Goal: Task Accomplishment & Management: Manage account settings

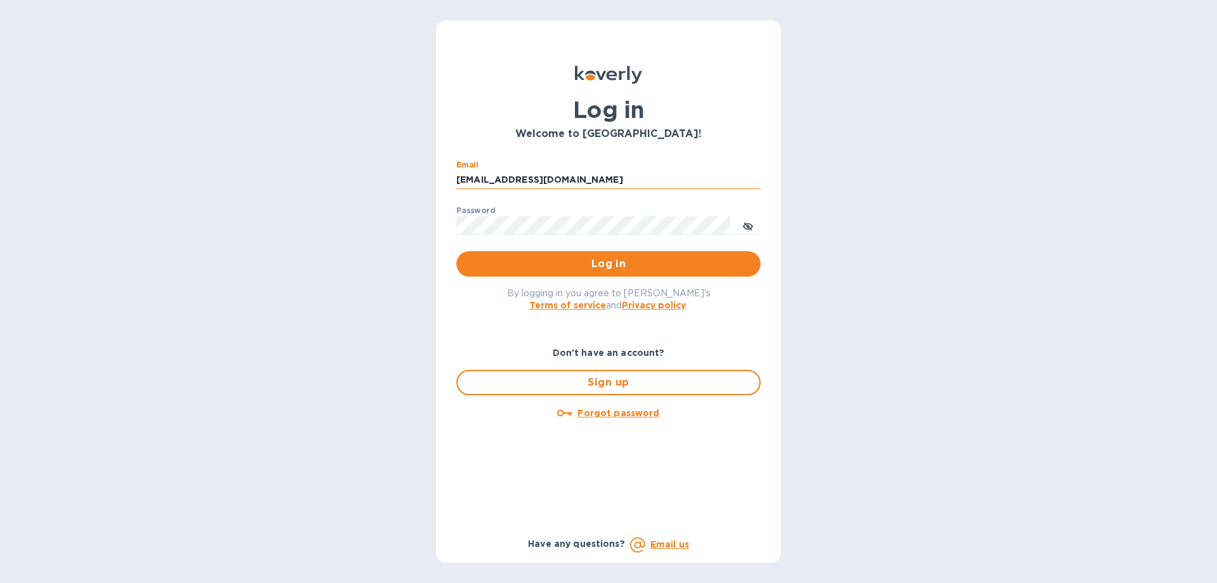
click at [659, 181] on input "williamokk@gmail.com" at bounding box center [609, 180] width 304 height 19
type input "w"
type input "[PERSON_NAME][EMAIL_ADDRESS][DOMAIN_NAME]"
click at [745, 226] on icon "toggle password visibility" at bounding box center [748, 226] width 10 height 6
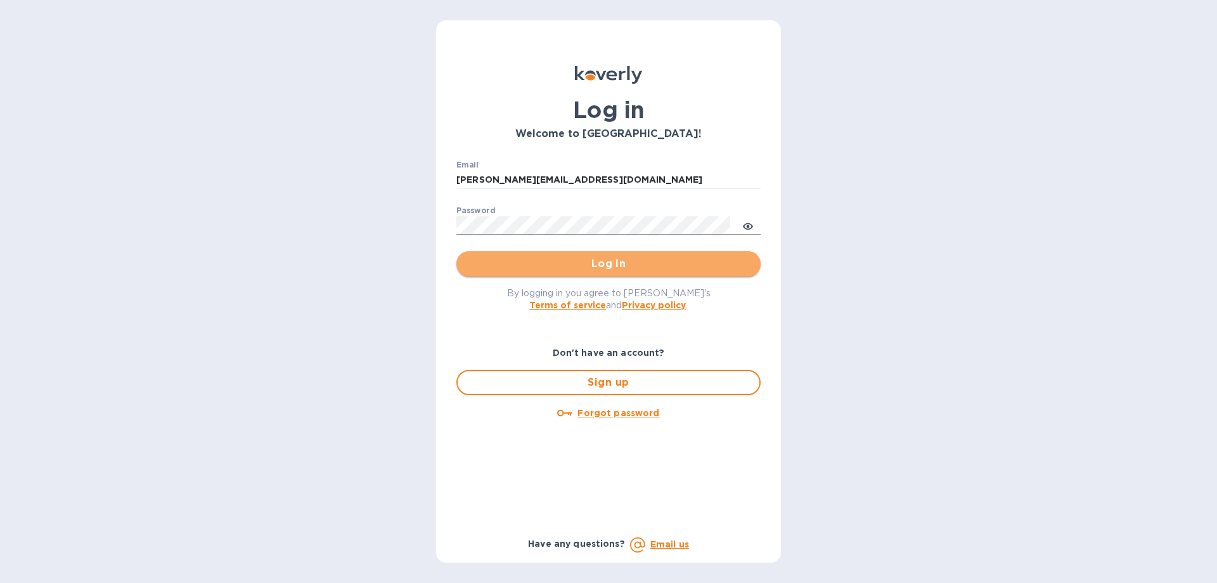
click at [639, 266] on span "Log in" at bounding box center [609, 263] width 284 height 15
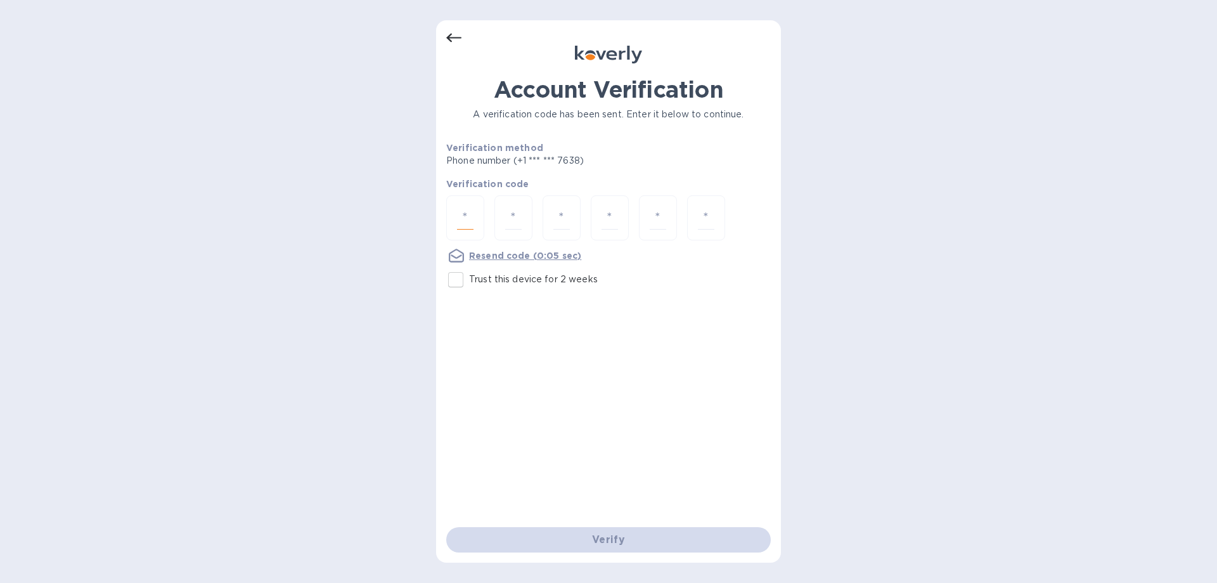
click at [458, 214] on input "number" at bounding box center [465, 217] width 16 height 23
type input "4"
type input "3"
type input "8"
type input "4"
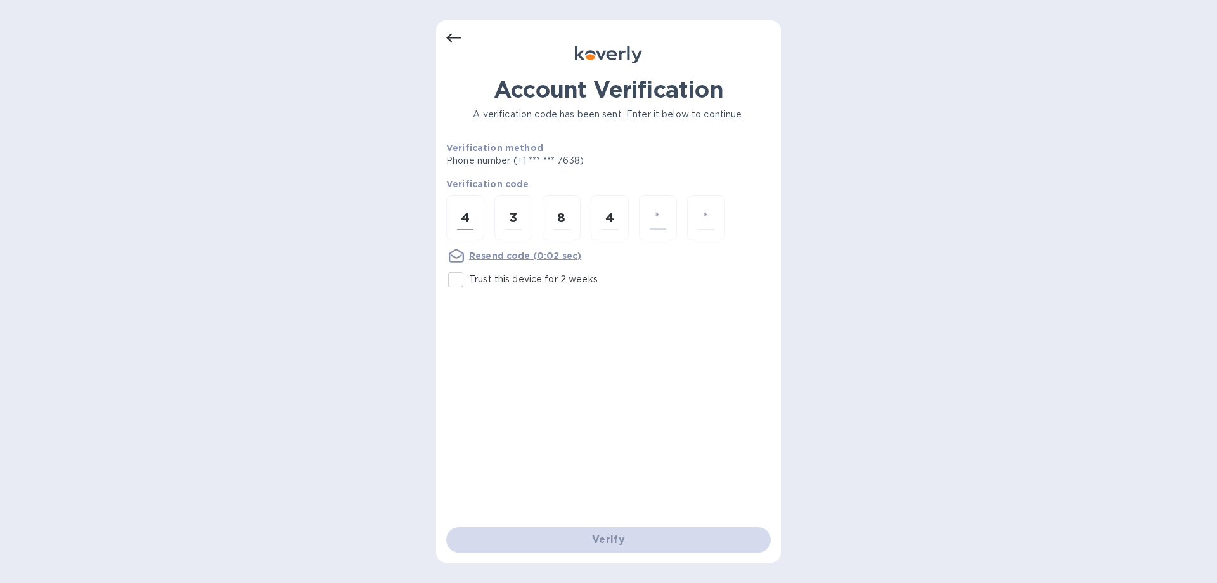
type input "3"
type input "8"
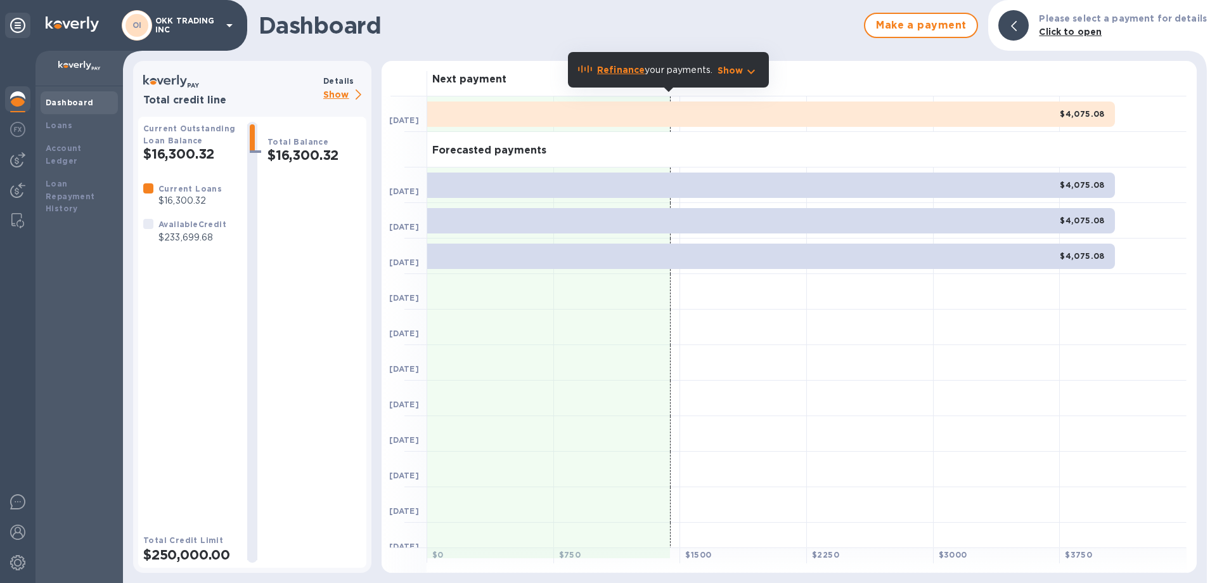
click at [342, 93] on p "Show" at bounding box center [344, 96] width 43 height 16
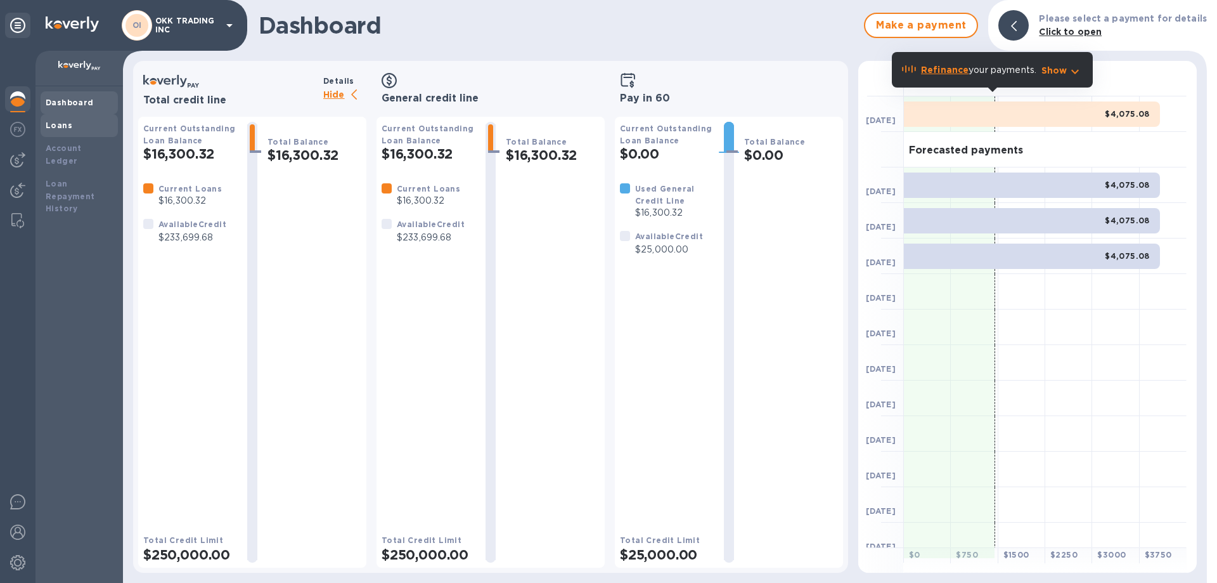
click at [67, 124] on b "Loans" at bounding box center [59, 125] width 27 height 10
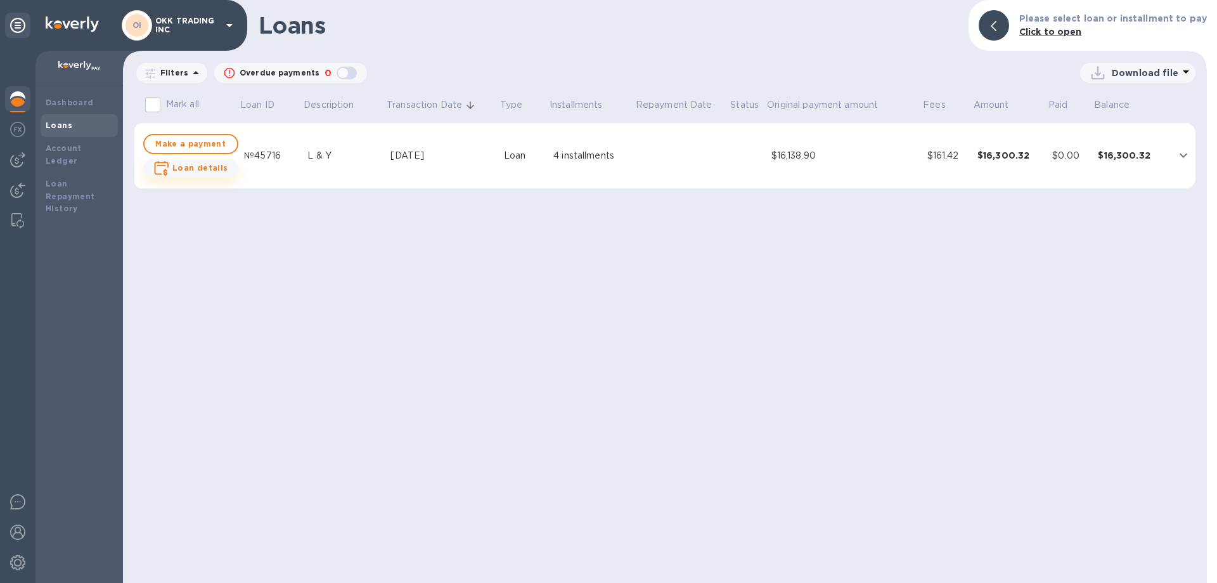
click at [211, 167] on b "Loan details" at bounding box center [200, 168] width 56 height 10
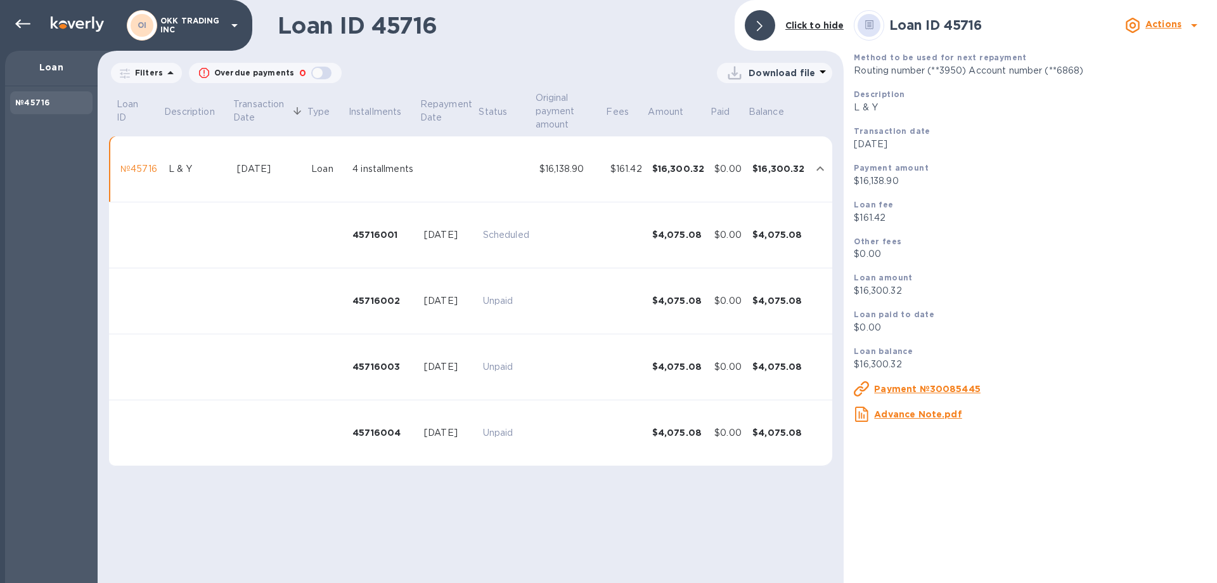
click at [781, 75] on p "Download file" at bounding box center [782, 73] width 67 height 13
click at [817, 68] on icon at bounding box center [822, 71] width 15 height 15
click at [759, 136] on li "PDF file" at bounding box center [775, 139] width 86 height 36
click at [22, 22] on icon at bounding box center [22, 23] width 15 height 15
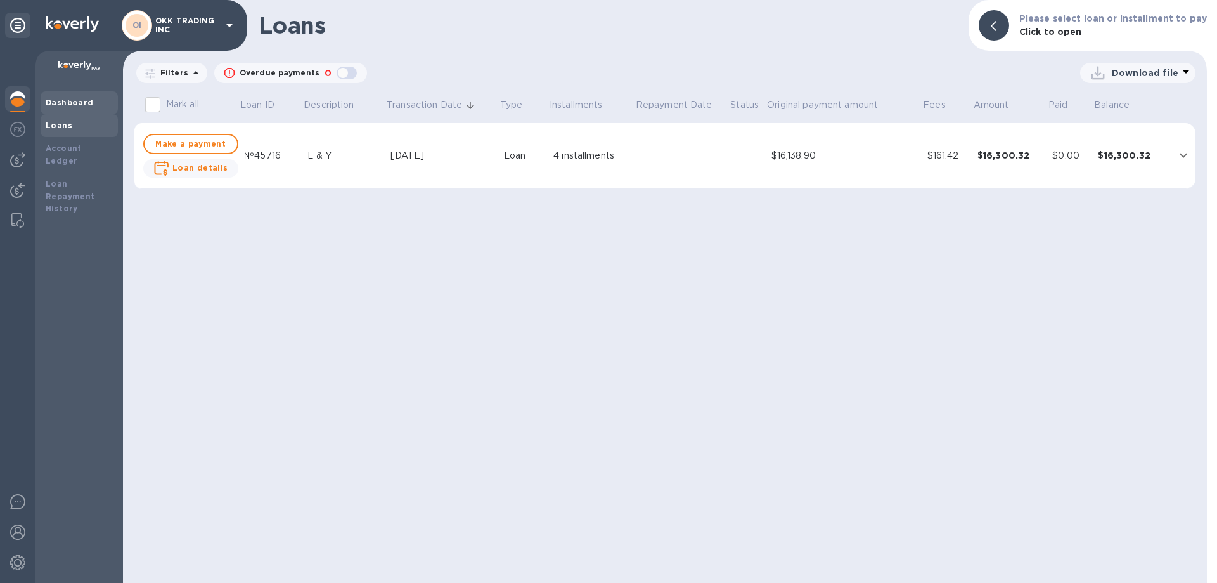
click at [74, 101] on b "Dashboard" at bounding box center [70, 103] width 48 height 10
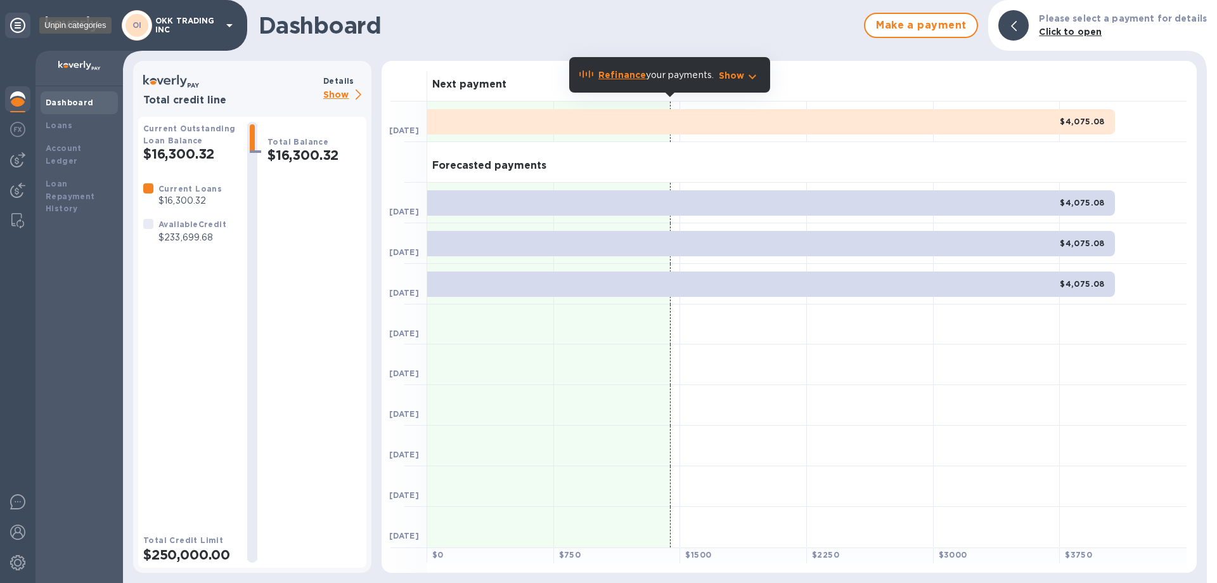
click at [16, 24] on icon at bounding box center [17, 25] width 15 height 15
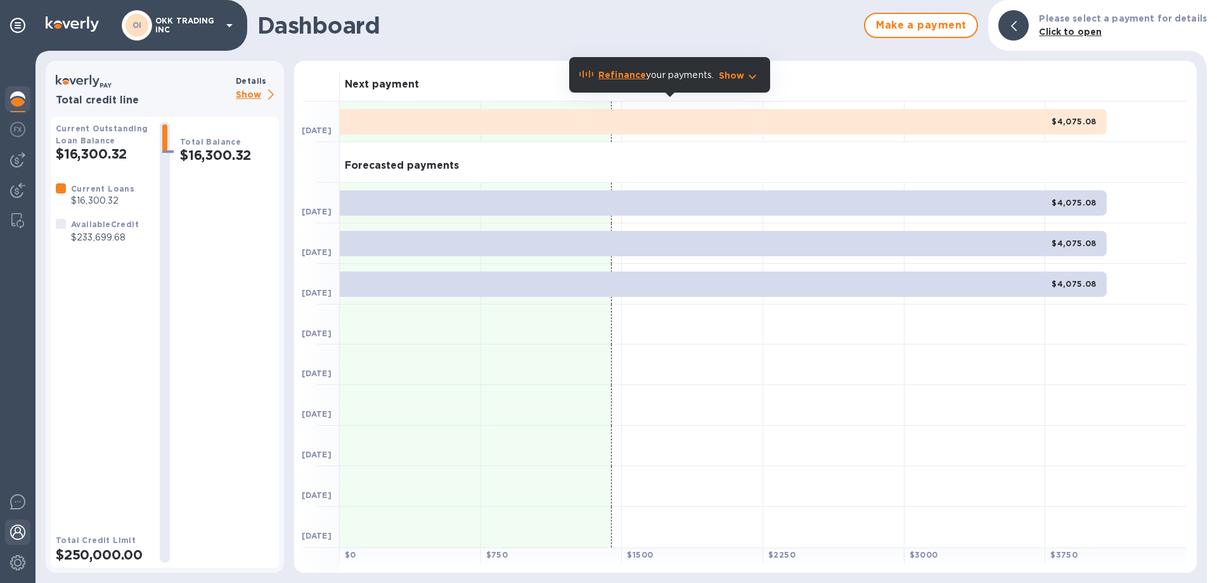
click at [20, 526] on img at bounding box center [17, 531] width 15 height 15
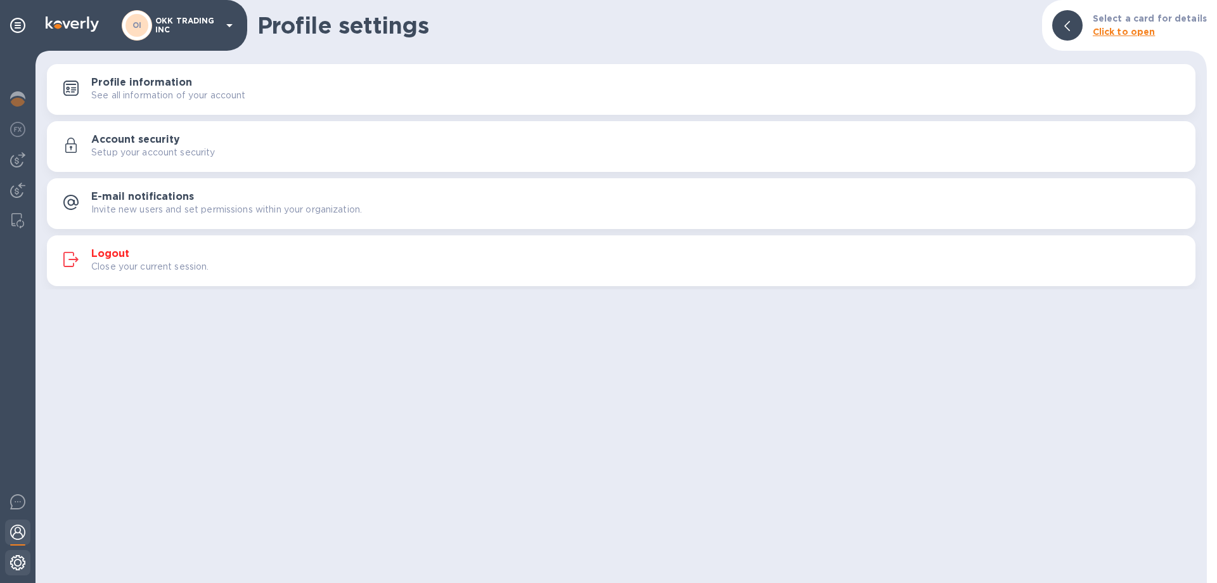
click at [20, 555] on img at bounding box center [17, 562] width 15 height 15
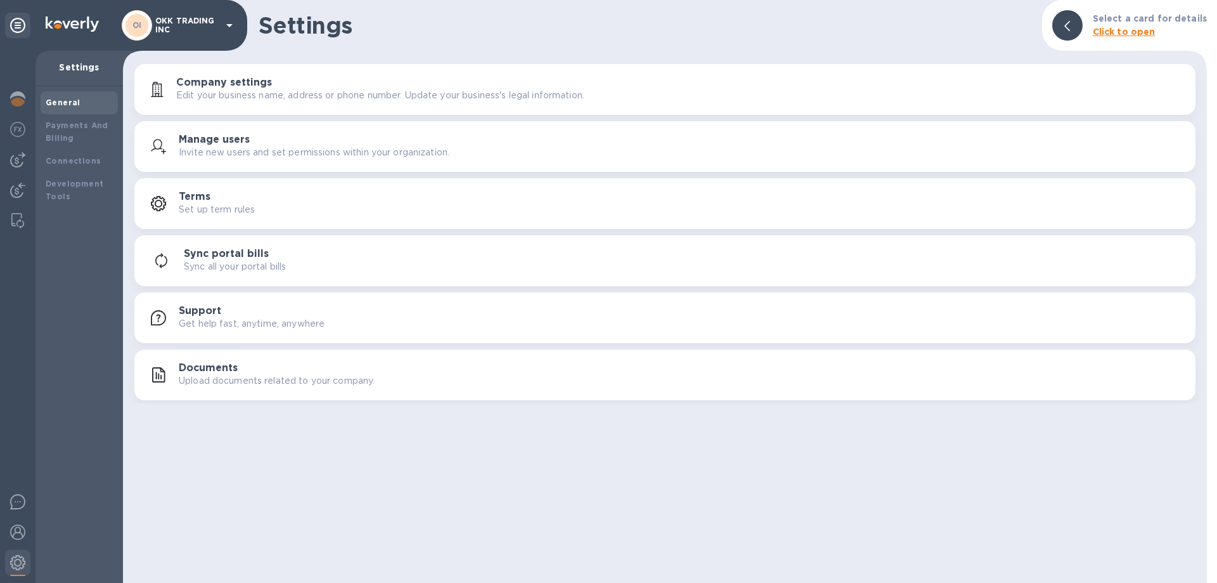
click at [223, 22] on icon at bounding box center [229, 25] width 15 height 15
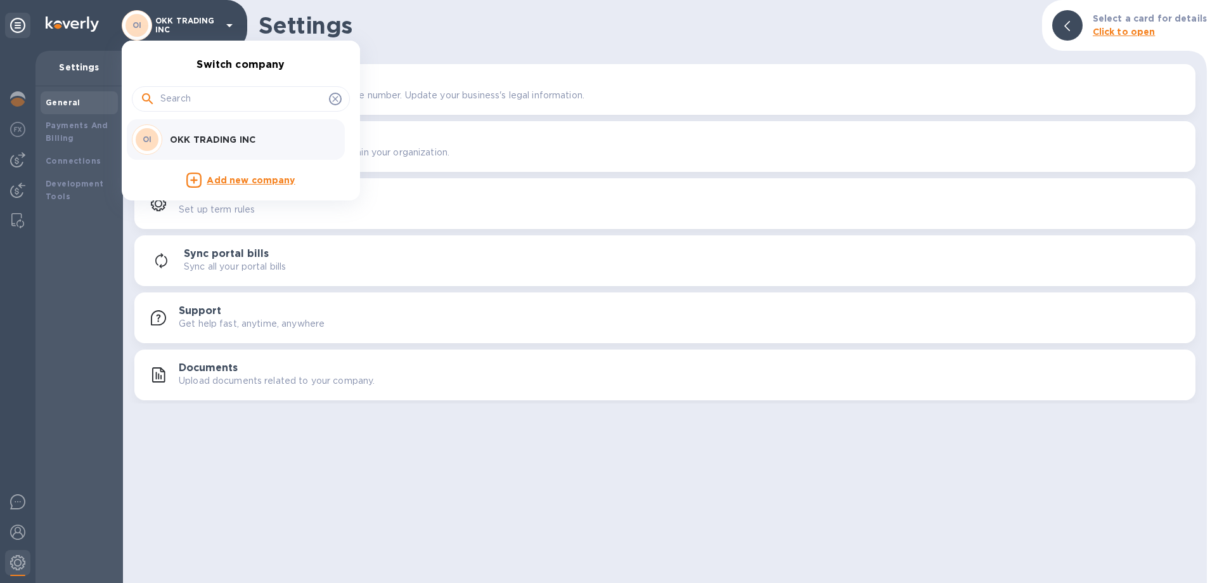
click at [19, 24] on div at bounding box center [608, 291] width 1217 height 583
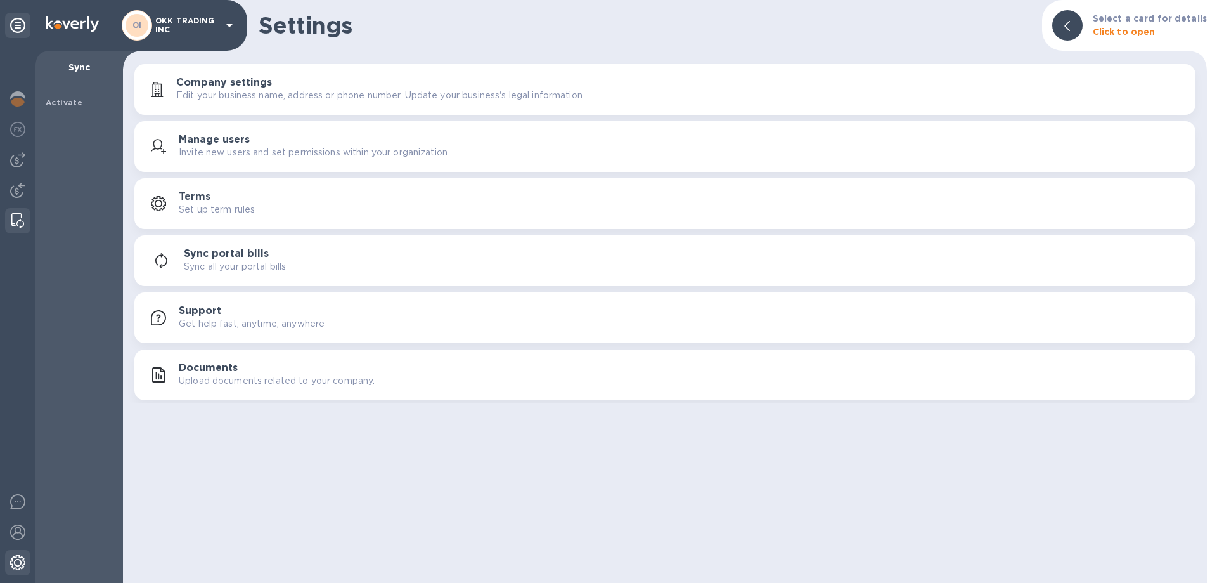
click at [23, 558] on img at bounding box center [17, 562] width 15 height 15
click at [15, 531] on img at bounding box center [17, 531] width 15 height 15
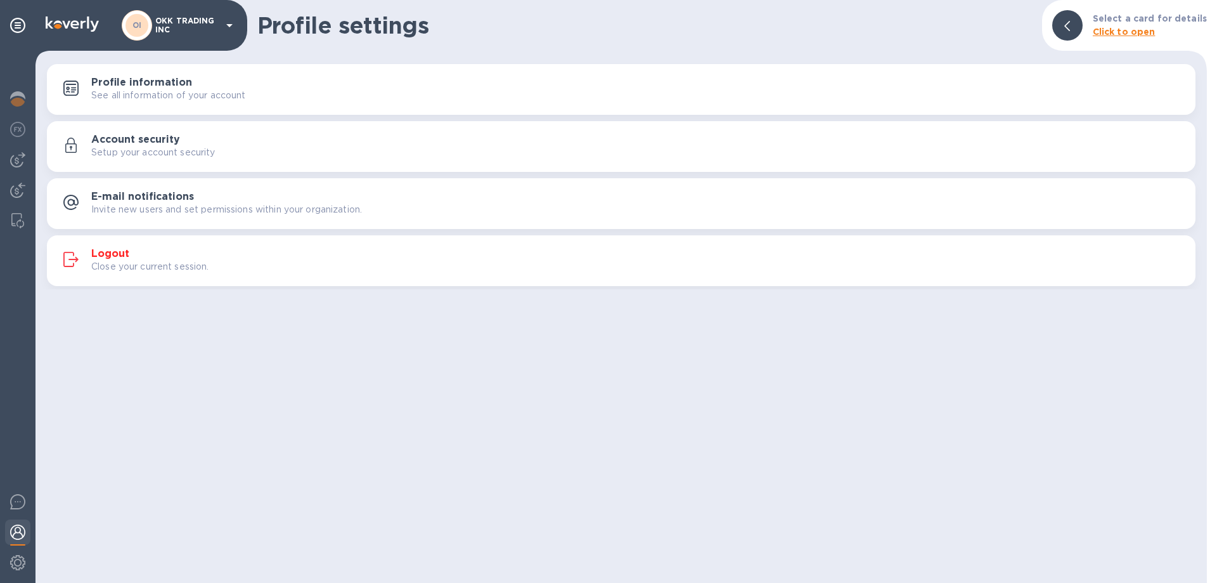
click at [115, 246] on div "Logout Close your current session." at bounding box center [622, 260] width 1134 height 30
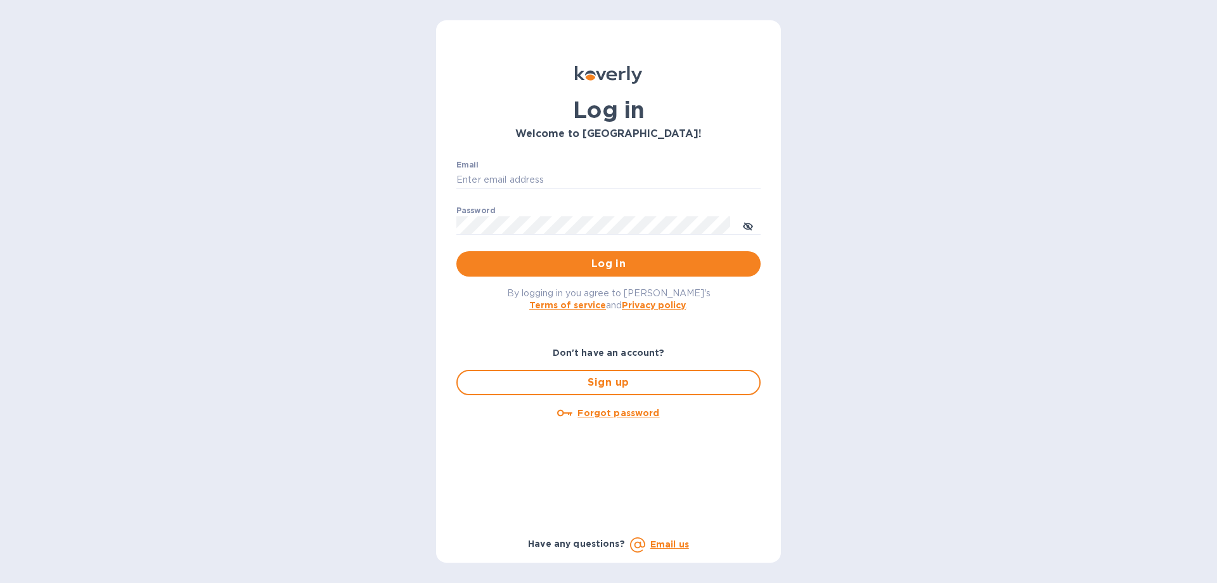
type input "[PERSON_NAME][EMAIL_ADDRESS][DOMAIN_NAME]"
